Goal: Navigation & Orientation: Understand site structure

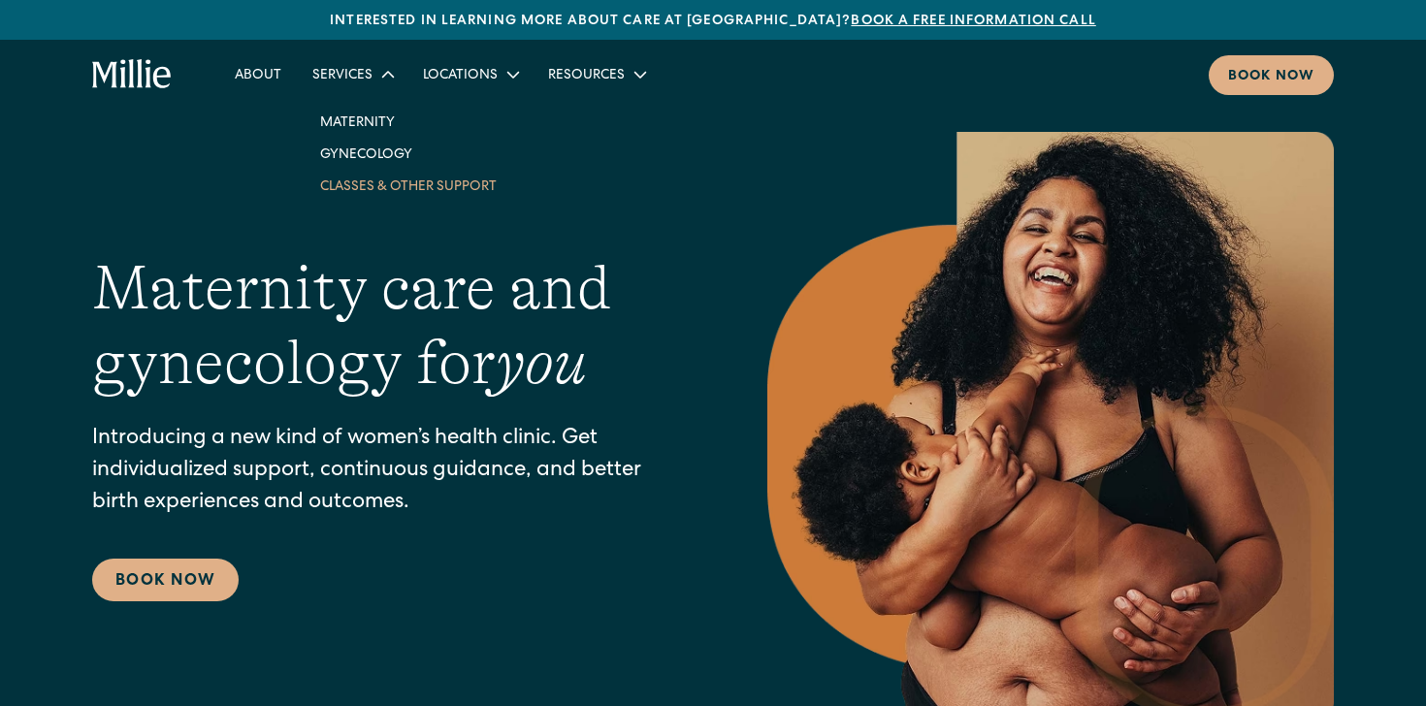
click at [359, 189] on link "Classes & Other Support" at bounding box center [409, 186] width 208 height 32
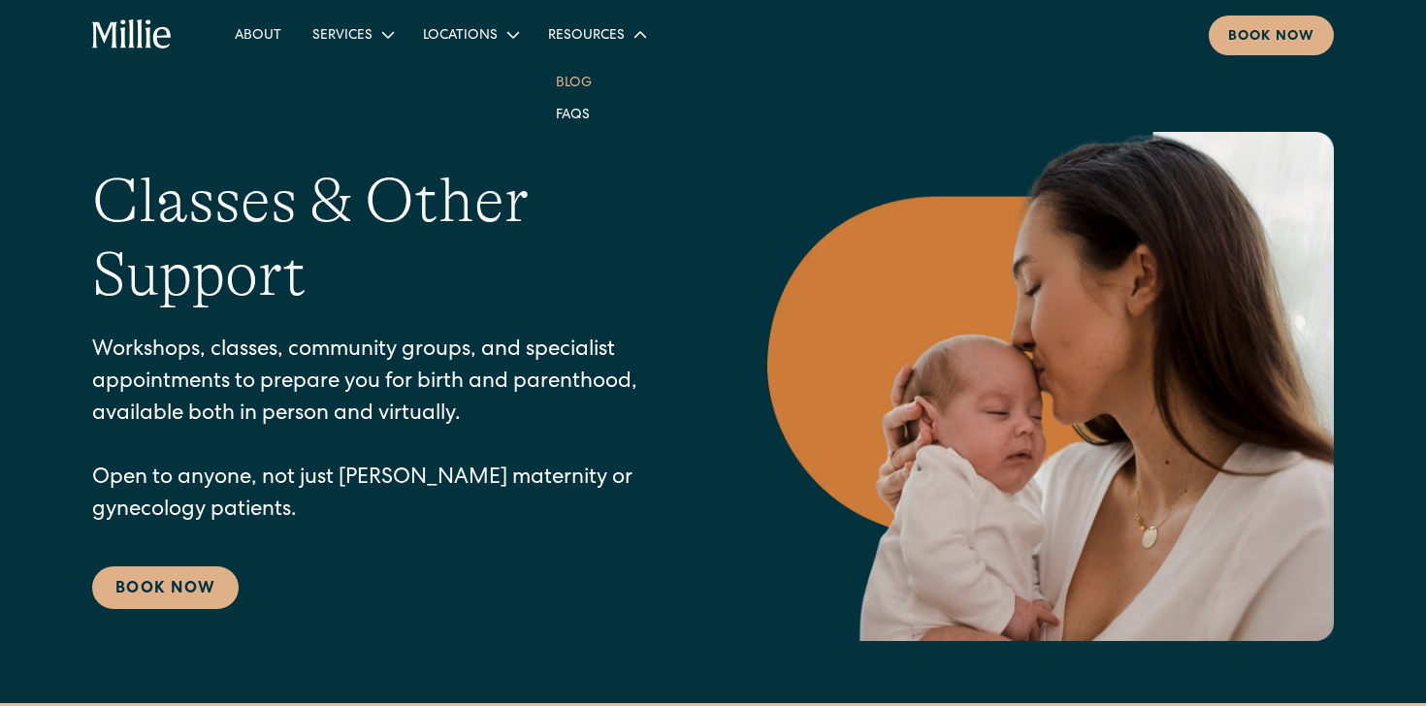
click at [570, 84] on link "Blog" at bounding box center [574, 82] width 67 height 32
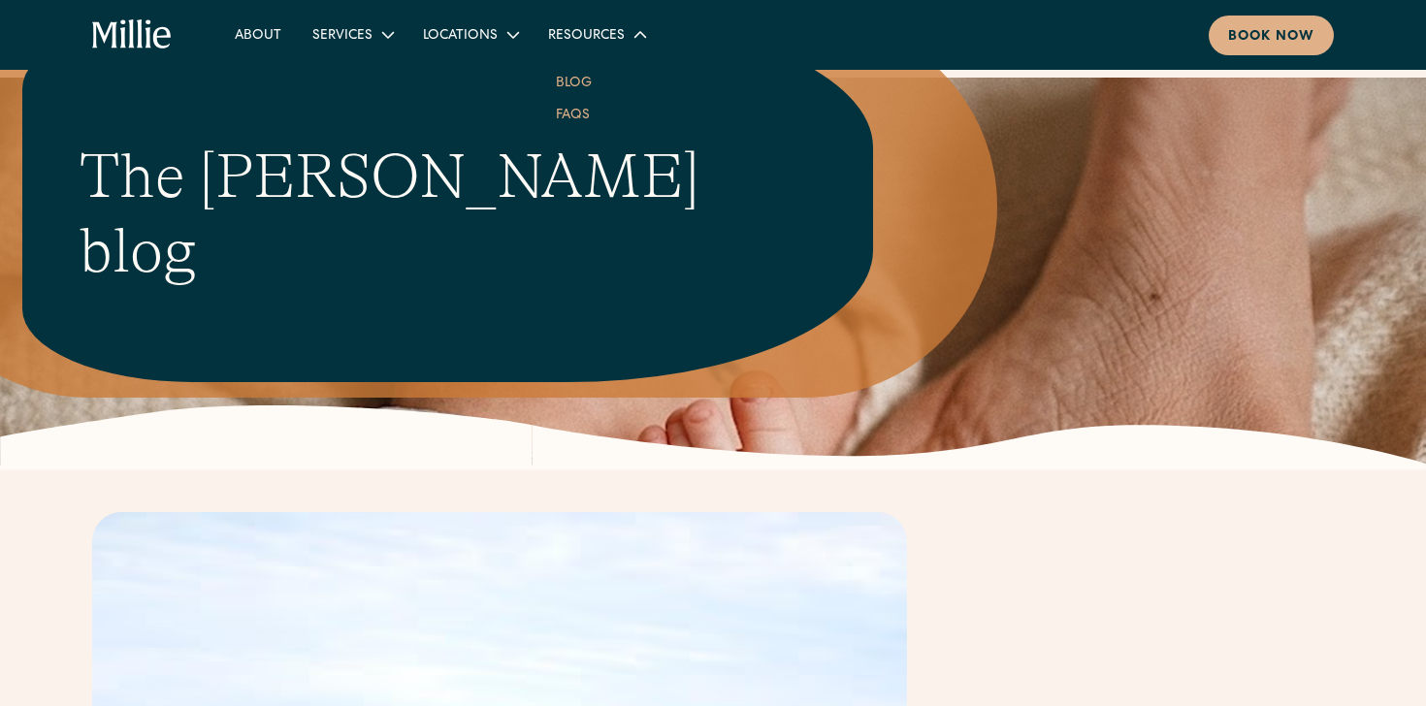
click at [570, 113] on link "FAQs" at bounding box center [573, 114] width 65 height 32
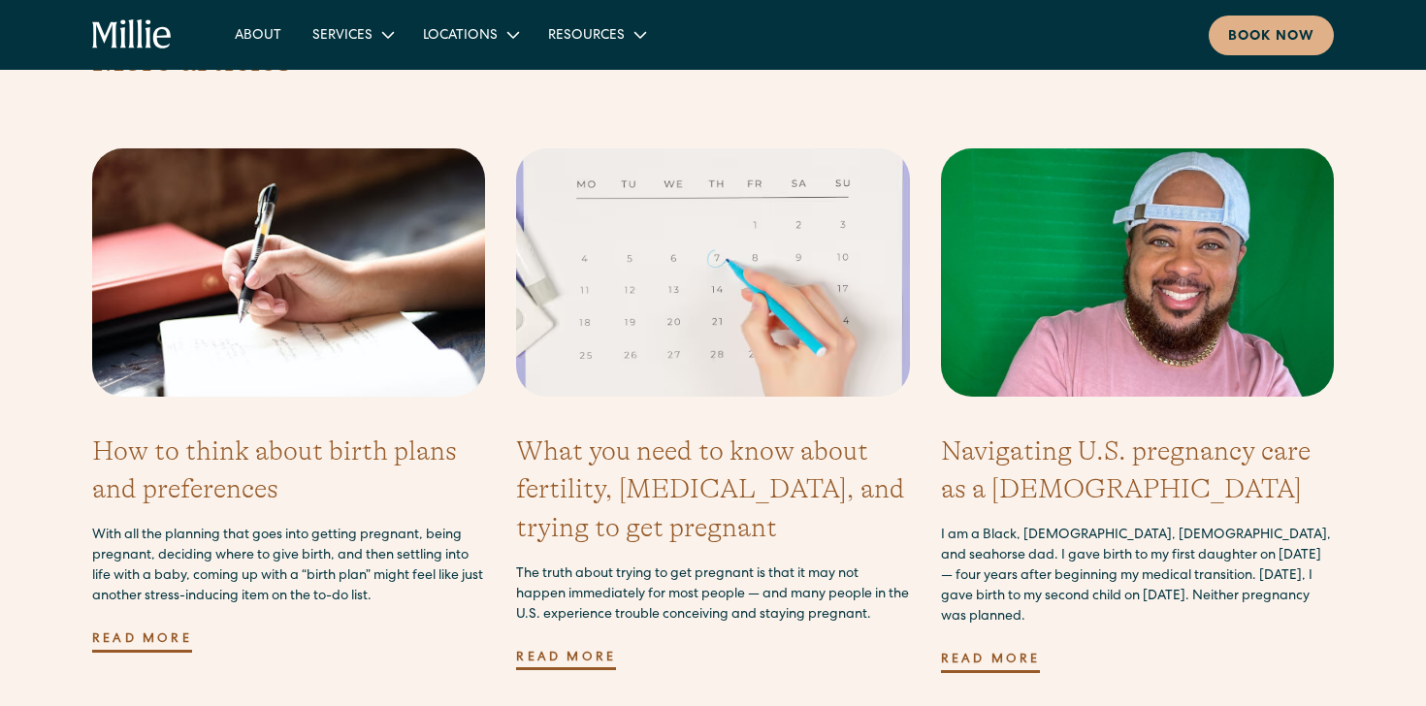
scroll to position [7310, 0]
